Goal: Information Seeking & Learning: Check status

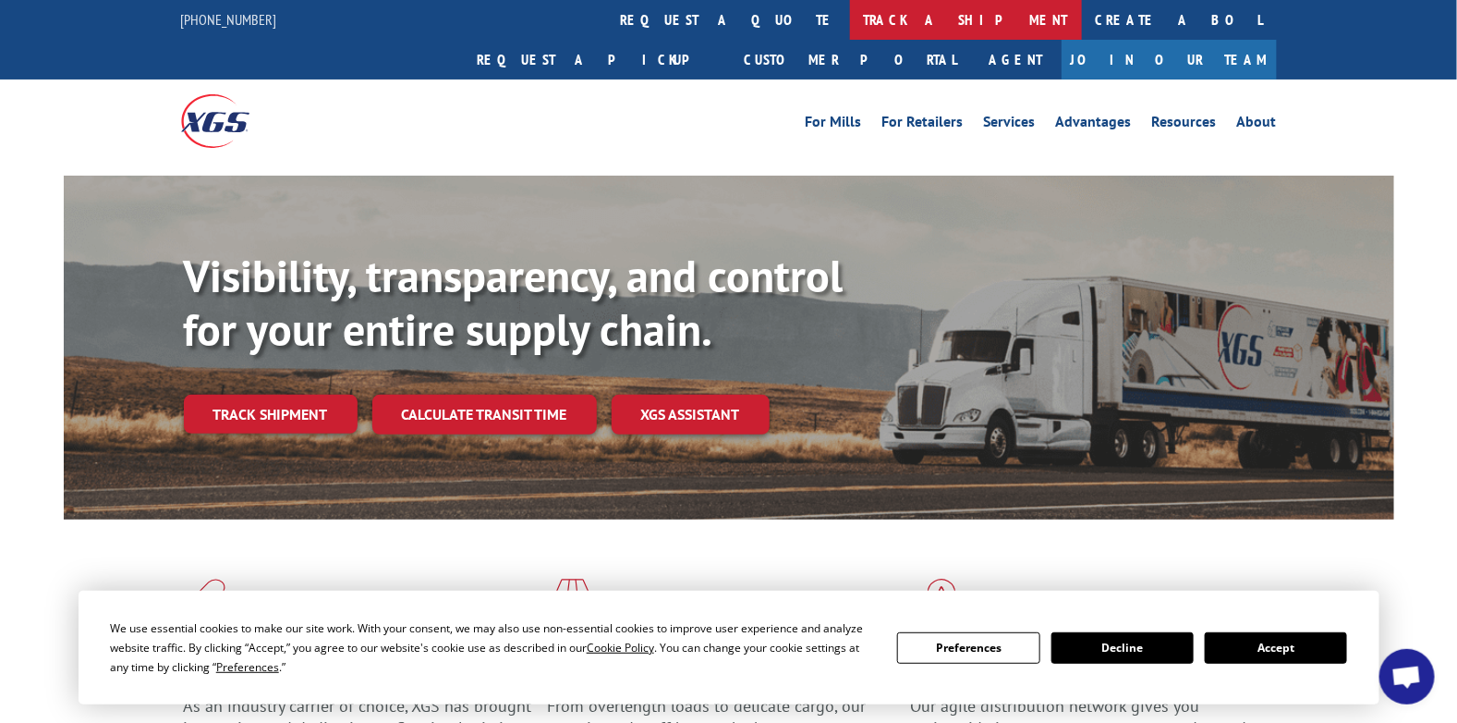
click at [850, 23] on link "track a shipment" at bounding box center [966, 20] width 232 height 40
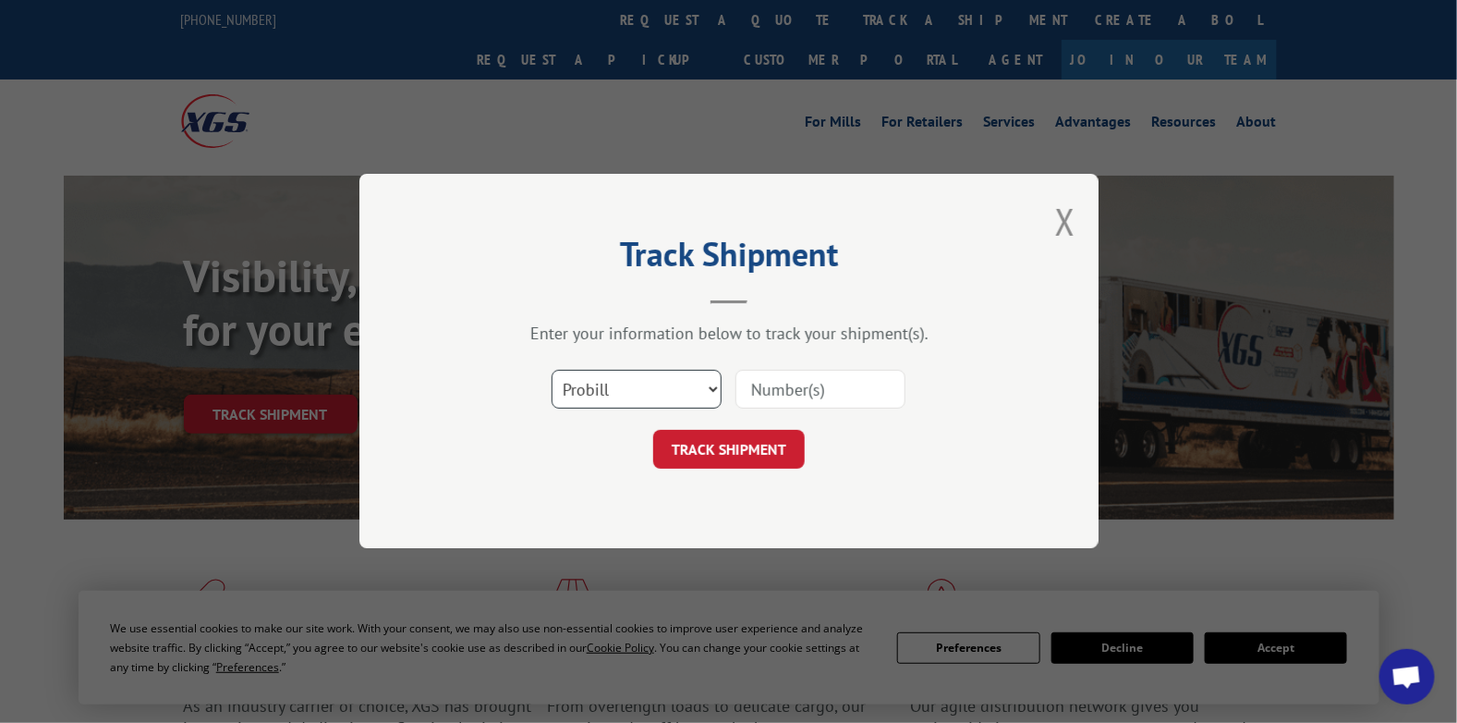
click at [608, 391] on select "Select category... Probill BOL PO" at bounding box center [637, 390] width 170 height 39
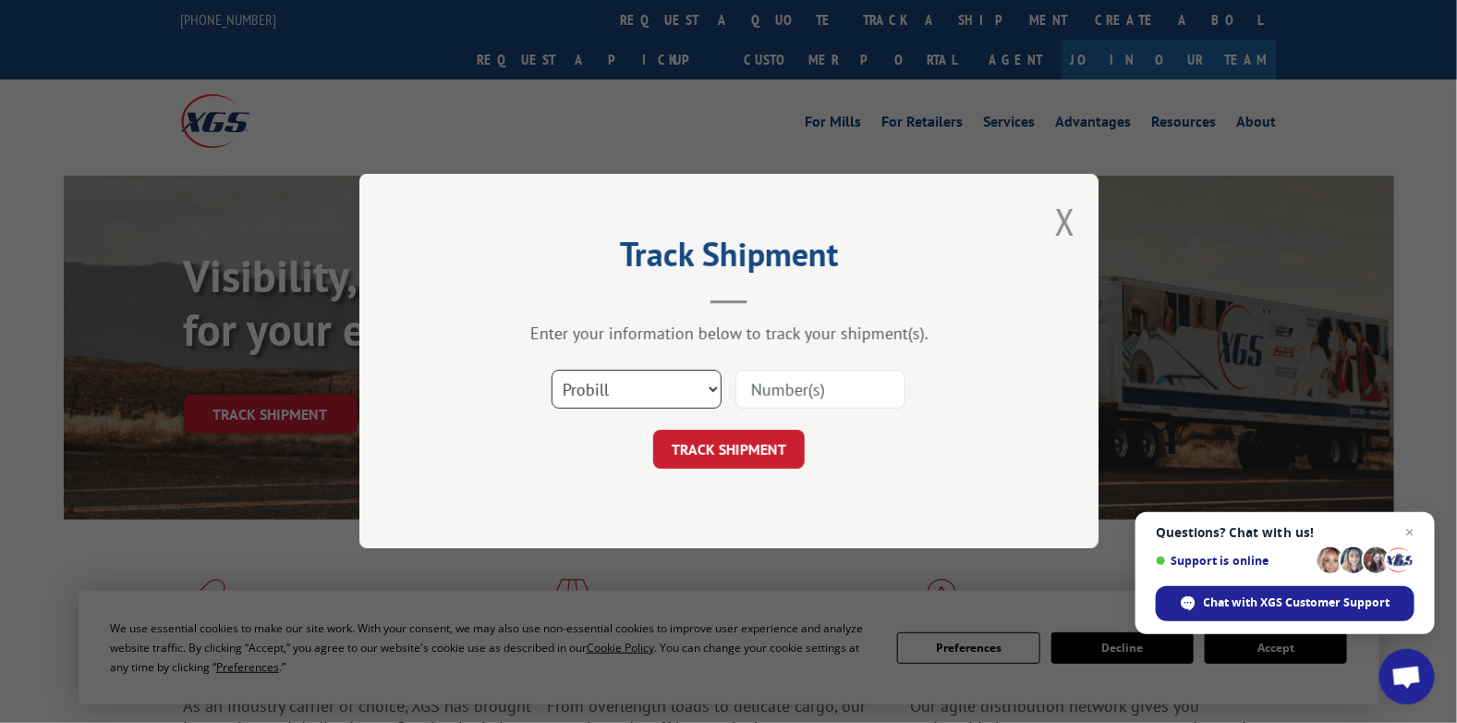
select select "bol"
click at [552, 371] on select "Select category... Probill BOL PO" at bounding box center [637, 390] width 170 height 39
click at [769, 393] on input at bounding box center [821, 390] width 170 height 39
paste input "7082127"
type input "7082127"
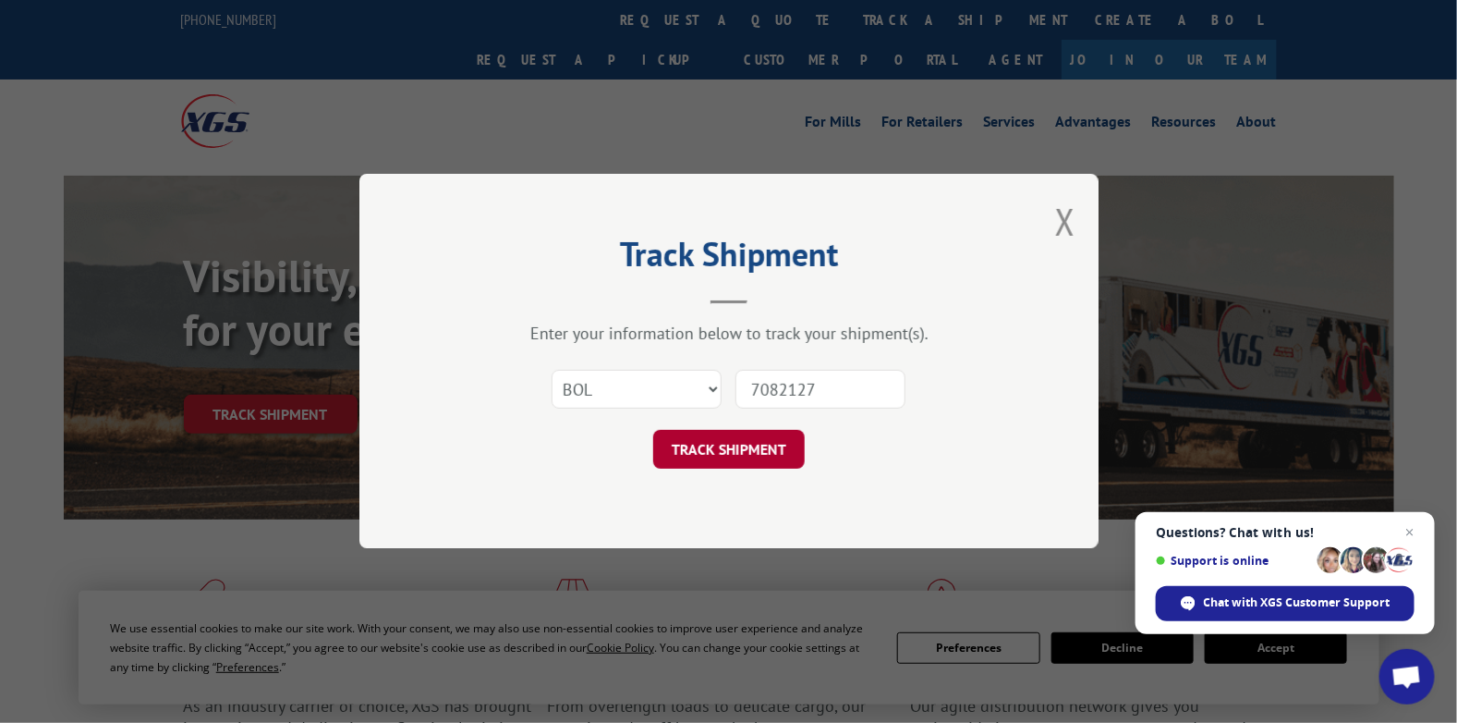
click at [753, 449] on button "TRACK SHIPMENT" at bounding box center [729, 450] width 152 height 39
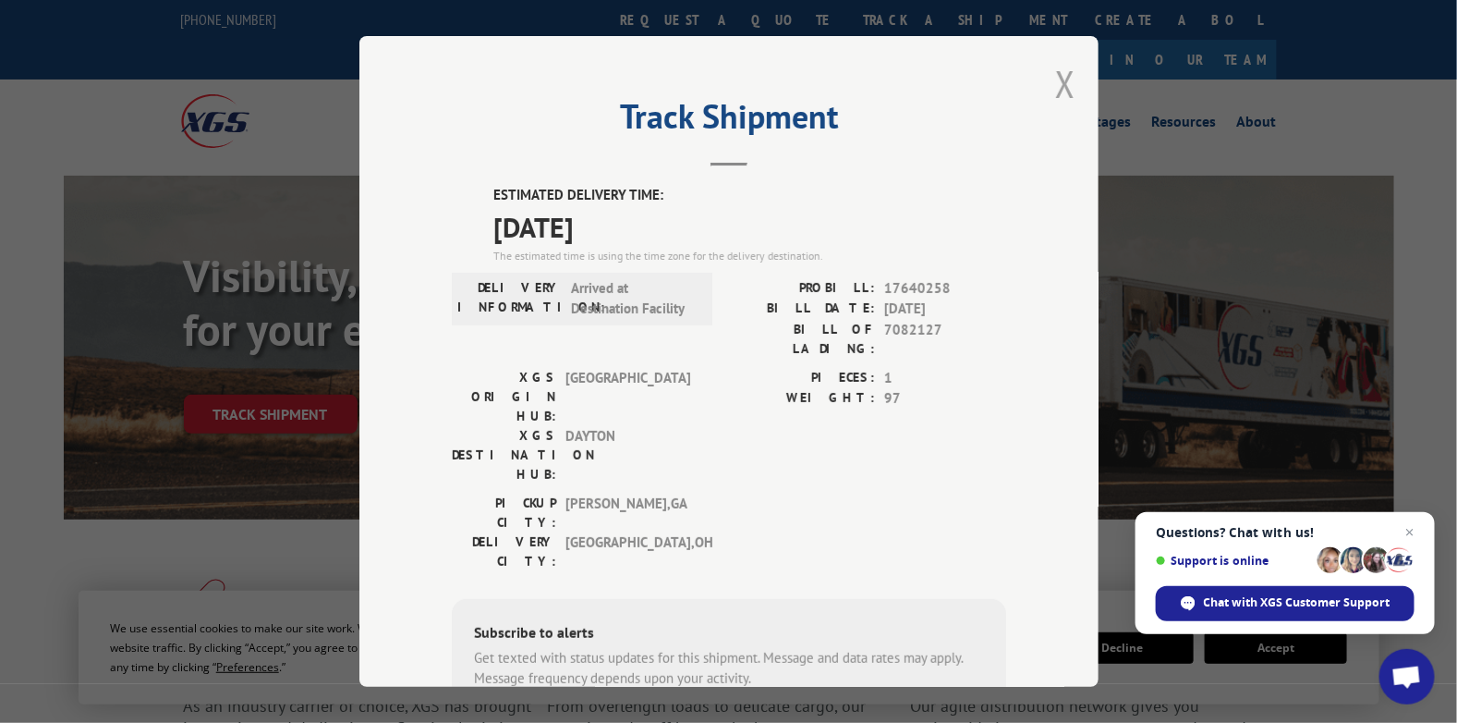
click at [1055, 84] on button "Close modal" at bounding box center [1065, 83] width 20 height 49
